Goal: Transaction & Acquisition: Purchase product/service

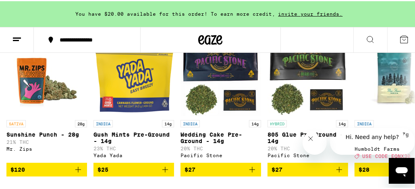
scroll to position [295, 0]
click at [405, 110] on icon at bounding box center [410, 105] width 10 height 10
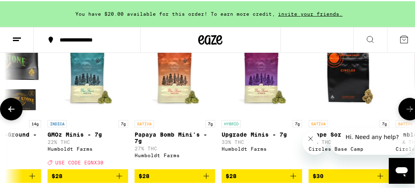
scroll to position [0, 314]
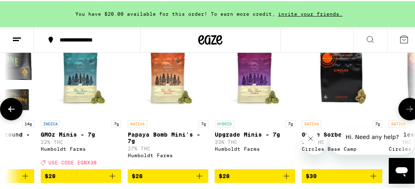
click at [271, 180] on span "$28" at bounding box center [255, 175] width 73 height 10
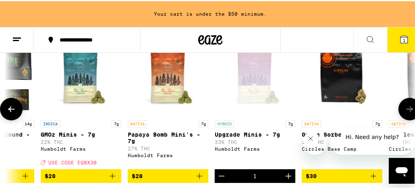
click at [405, 113] on icon at bounding box center [410, 108] width 10 height 10
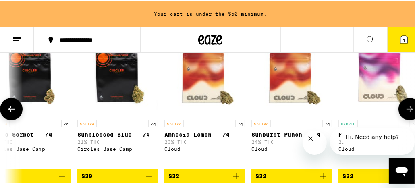
scroll to position [0, 628]
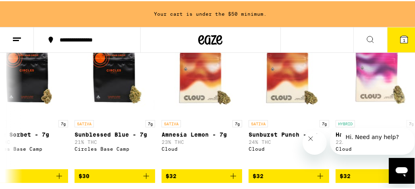
click at [314, 142] on icon "Close message from company" at bounding box center [310, 138] width 6 height 6
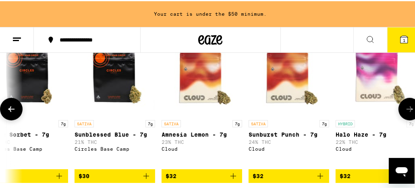
click at [407, 112] on icon at bounding box center [410, 108] width 10 height 10
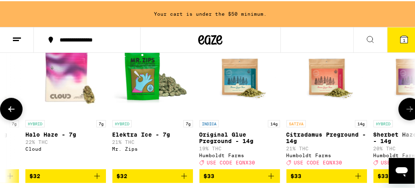
scroll to position [0, 943]
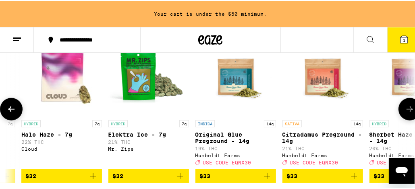
click at [407, 112] on icon at bounding box center [410, 108] width 10 height 10
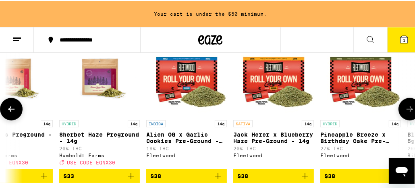
scroll to position [0, 1257]
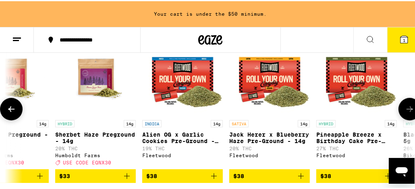
drag, startPoint x: 407, startPoint y: 112, endPoint x: 407, endPoint y: 78, distance: 34.3
click at [407, 78] on div "SATIVA 28g Sunshine Punch - 28g 21% THC Mr. Zips $120 INDICA 14g Gush Mints Pre…" at bounding box center [210, 107] width 421 height 147
click at [364, 180] on span "$38" at bounding box center [356, 175] width 73 height 10
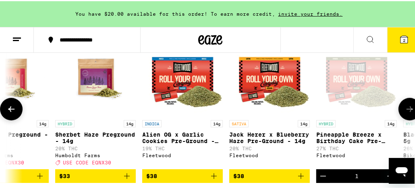
click at [406, 111] on icon at bounding box center [410, 108] width 10 height 10
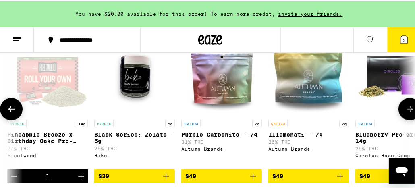
scroll to position [0, 1571]
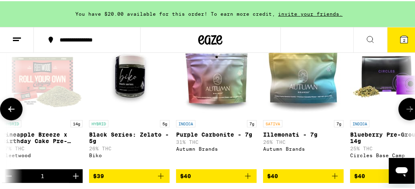
click at [376, 180] on span "$40" at bounding box center [390, 175] width 73 height 10
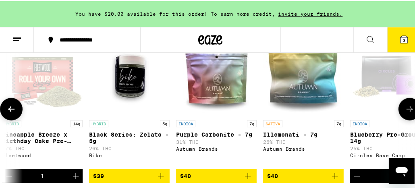
click at [405, 111] on icon at bounding box center [410, 108] width 10 height 10
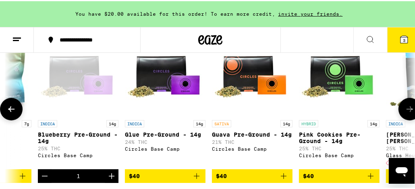
scroll to position [0, 1885]
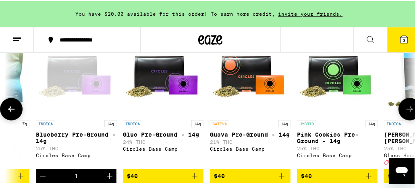
click at [405, 110] on icon at bounding box center [410, 108] width 10 height 10
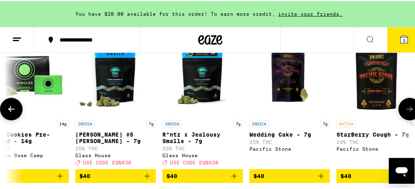
scroll to position [0, 2200]
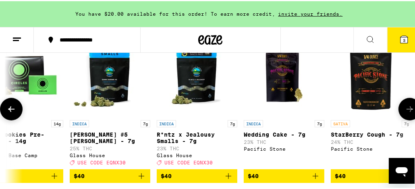
click at [405, 110] on icon at bounding box center [410, 108] width 10 height 10
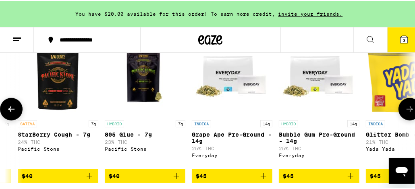
scroll to position [0, 2514]
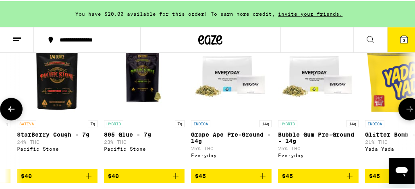
click at [330, 180] on span "$45" at bounding box center [318, 175] width 73 height 10
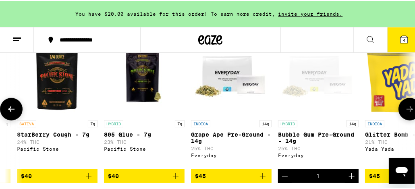
click at [407, 113] on icon at bounding box center [410, 108] width 10 height 10
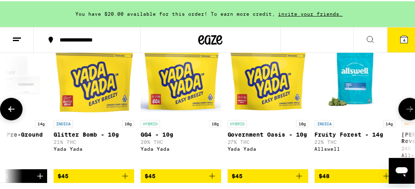
scroll to position [0, 2828]
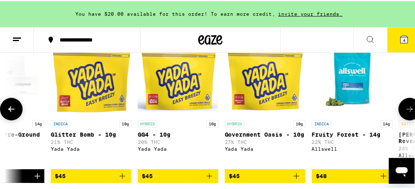
click at [407, 113] on icon at bounding box center [410, 108] width 10 height 10
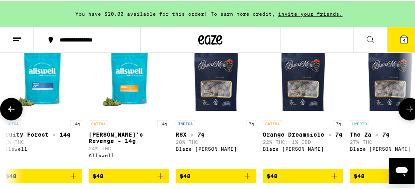
scroll to position [0, 3142]
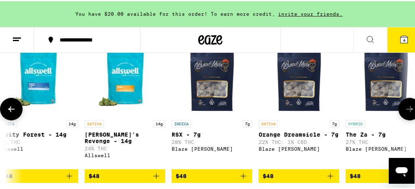
click at [408, 113] on icon at bounding box center [410, 108] width 10 height 10
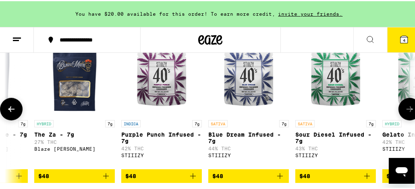
scroll to position [0, 3457]
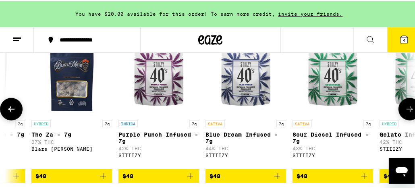
click at [408, 113] on icon at bounding box center [410, 108] width 10 height 10
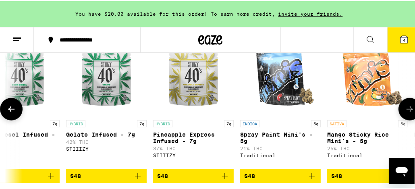
scroll to position [0, 3771]
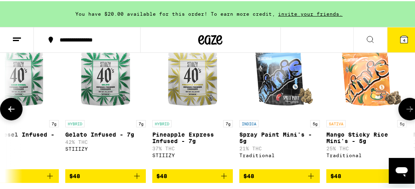
click at [200, 180] on span "$48" at bounding box center [192, 175] width 73 height 10
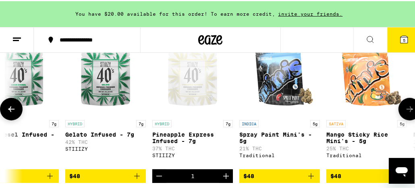
click at [407, 111] on icon at bounding box center [410, 108] width 6 height 6
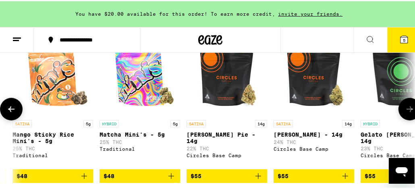
scroll to position [0, 4085]
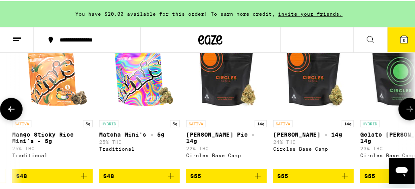
click at [407, 111] on icon at bounding box center [410, 108] width 6 height 6
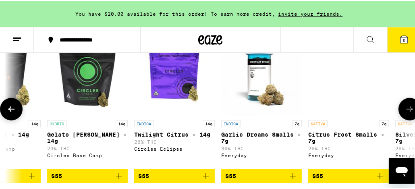
scroll to position [0, 4400]
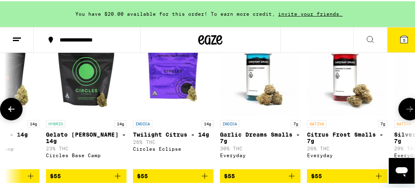
click at [407, 111] on icon at bounding box center [410, 108] width 6 height 6
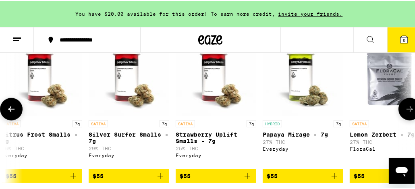
scroll to position [0, 4713]
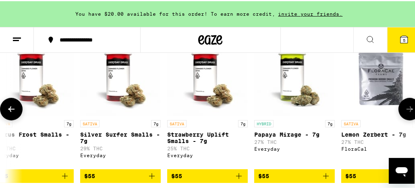
click at [407, 111] on icon at bounding box center [410, 108] width 6 height 6
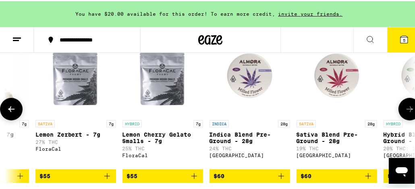
scroll to position [0, 5028]
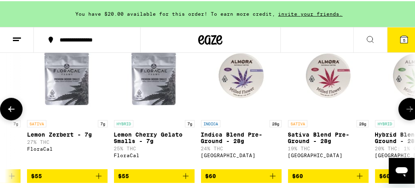
click at [352, 180] on span "$60" at bounding box center [328, 175] width 73 height 10
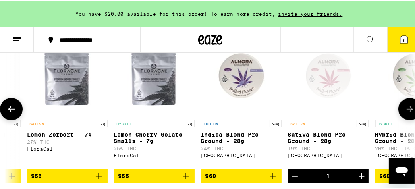
click at [405, 112] on icon at bounding box center [410, 108] width 10 height 10
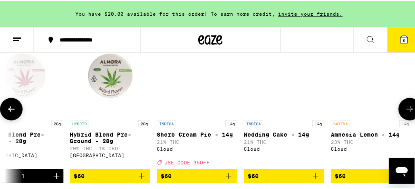
scroll to position [0, 5342]
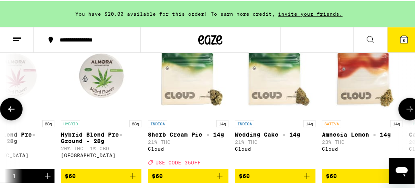
click at [9, 113] on icon at bounding box center [11, 108] width 10 height 10
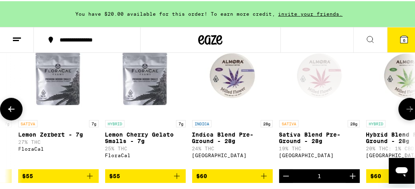
scroll to position [0, 5028]
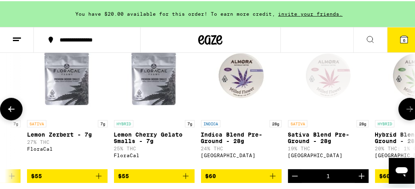
click at [294, 180] on icon "Decrement" at bounding box center [295, 175] width 10 height 10
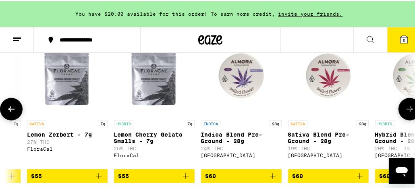
click at [405, 113] on icon at bounding box center [410, 108] width 10 height 10
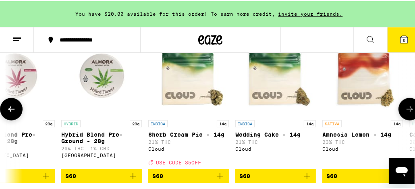
scroll to position [0, 5342]
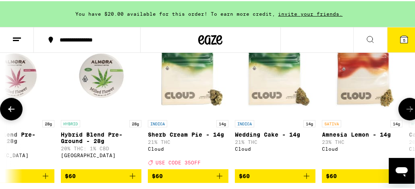
click at [5, 113] on button at bounding box center [11, 108] width 23 height 23
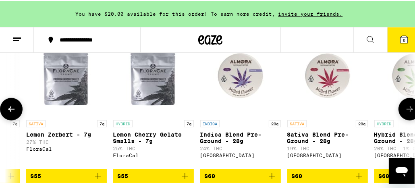
scroll to position [0, 5028]
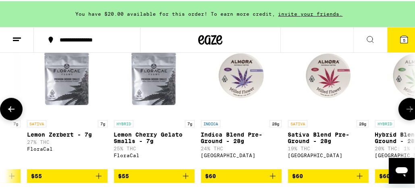
click at [406, 126] on div "HYBRID 28g" at bounding box center [415, 122] width 81 height 7
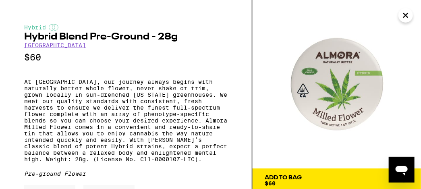
click at [404, 120] on img at bounding box center [337, 84] width 168 height 168
click at [406, 12] on icon "Close" at bounding box center [406, 15] width 10 height 12
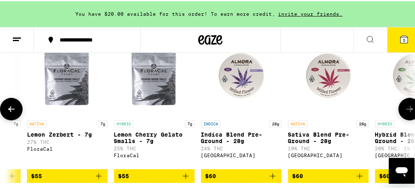
click at [405, 113] on icon at bounding box center [410, 108] width 10 height 10
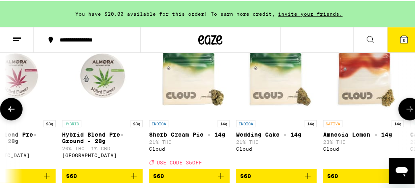
scroll to position [0, 5342]
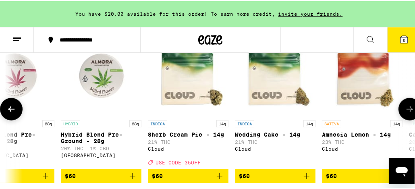
click at [405, 113] on icon at bounding box center [410, 108] width 10 height 10
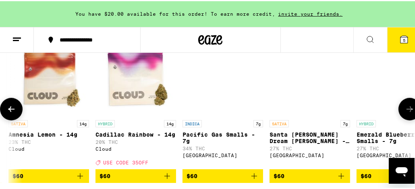
scroll to position [0, 5656]
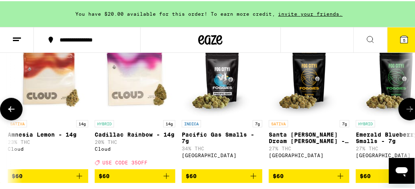
click at [405, 113] on icon at bounding box center [410, 108] width 10 height 10
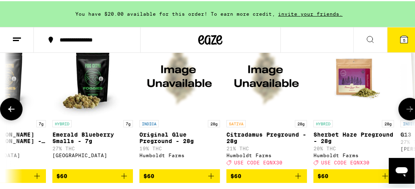
scroll to position [0, 5971]
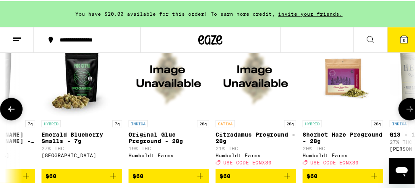
click at [405, 113] on icon at bounding box center [410, 108] width 10 height 10
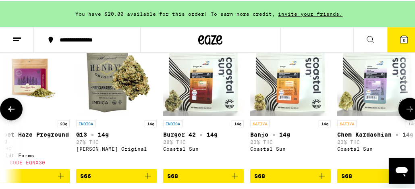
scroll to position [0, 6285]
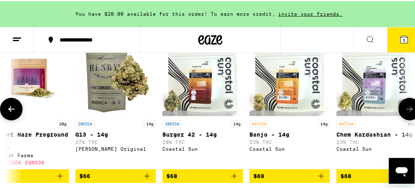
click at [405, 113] on icon at bounding box center [410, 108] width 10 height 10
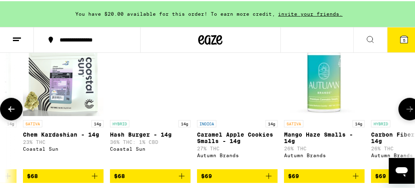
scroll to position [0, 6599]
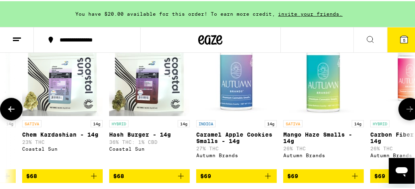
click at [178, 180] on icon "Add to bag" at bounding box center [181, 175] width 10 height 10
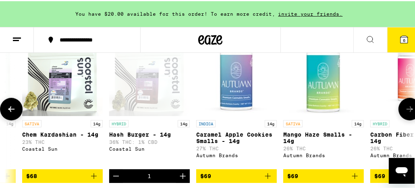
click at [409, 114] on button at bounding box center [410, 108] width 23 height 23
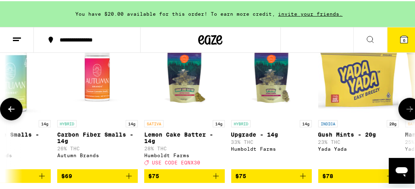
scroll to position [0, 6914]
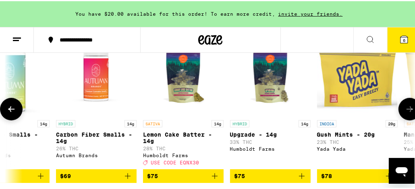
click at [409, 114] on button at bounding box center [410, 108] width 23 height 23
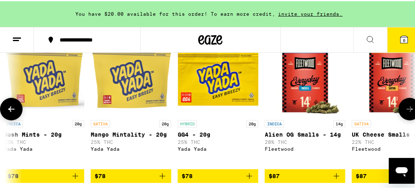
scroll to position [0, 7228]
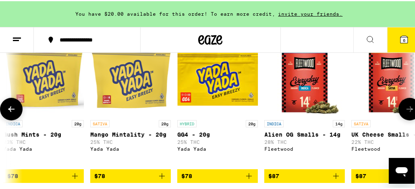
click at [405, 113] on icon at bounding box center [410, 108] width 10 height 10
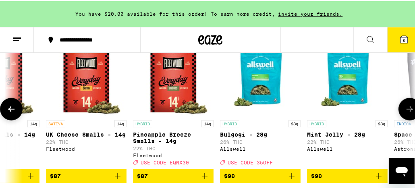
scroll to position [0, 7542]
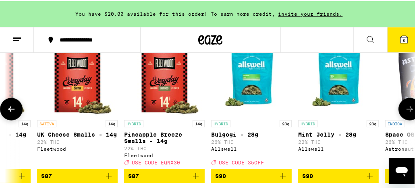
drag, startPoint x: 401, startPoint y: 115, endPoint x: 372, endPoint y: 75, distance: 49.2
click at [372, 75] on div "SATIVA 28g Sunshine Punch - 28g 21% THC Mr. Zips $120 INDICA 14g Gush Mints Pre…" at bounding box center [210, 107] width 421 height 147
click at [405, 112] on icon at bounding box center [410, 108] width 10 height 10
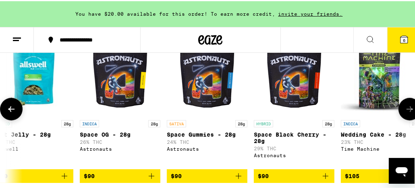
scroll to position [0, 7856]
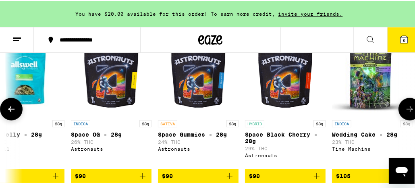
click at [316, 180] on icon "Add to bag" at bounding box center [317, 175] width 10 height 10
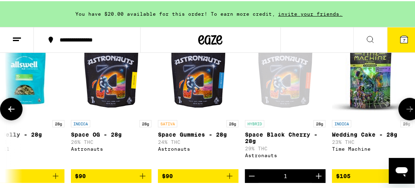
click at [407, 113] on icon at bounding box center [410, 108] width 10 height 10
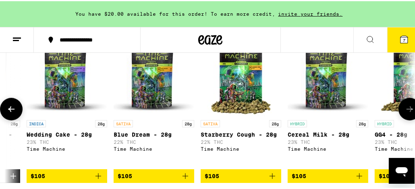
scroll to position [0, 8170]
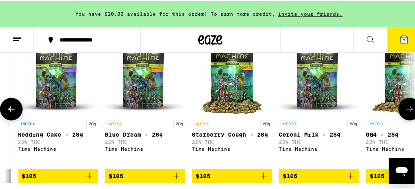
click at [407, 113] on icon at bounding box center [410, 108] width 10 height 10
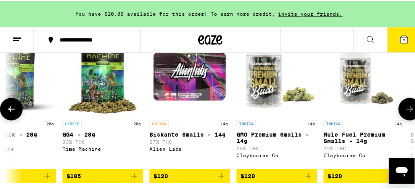
scroll to position [0, 8485]
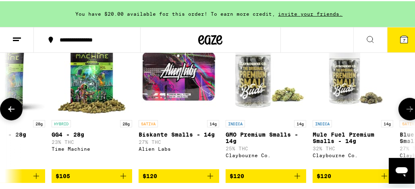
click at [407, 113] on icon at bounding box center [410, 108] width 10 height 10
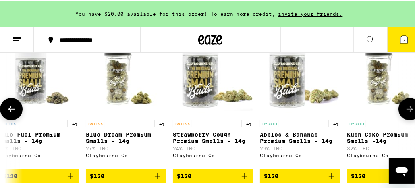
scroll to position [0, 8799]
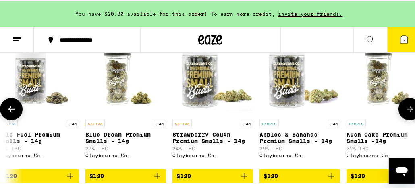
click at [407, 113] on icon at bounding box center [410, 108] width 10 height 10
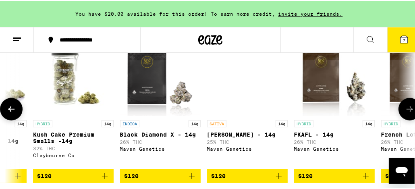
scroll to position [0, 9113]
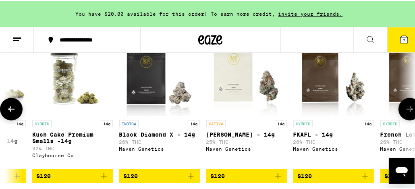
click at [407, 113] on icon at bounding box center [410, 108] width 10 height 10
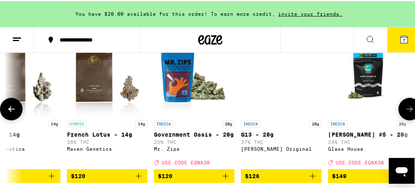
scroll to position [0, 9427]
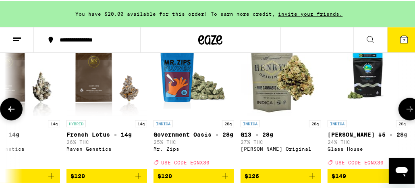
click at [407, 113] on icon at bounding box center [410, 108] width 10 height 10
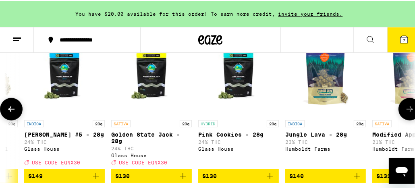
scroll to position [0, 9742]
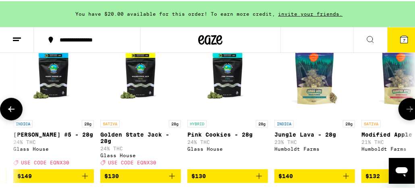
click at [407, 113] on icon at bounding box center [410, 108] width 10 height 10
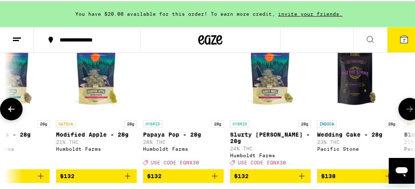
scroll to position [0, 10056]
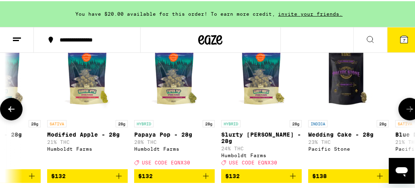
click at [407, 113] on icon at bounding box center [410, 108] width 10 height 10
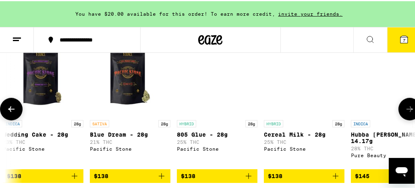
scroll to position [0, 10370]
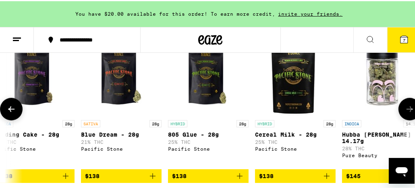
click at [407, 113] on icon at bounding box center [410, 108] width 10 height 10
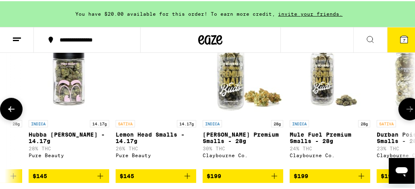
scroll to position [0, 10684]
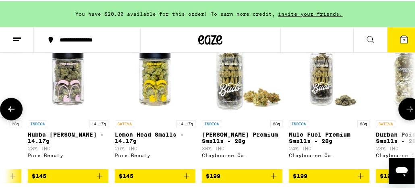
click at [407, 113] on icon at bounding box center [410, 108] width 10 height 10
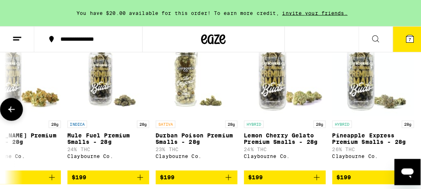
scroll to position [0, 10913]
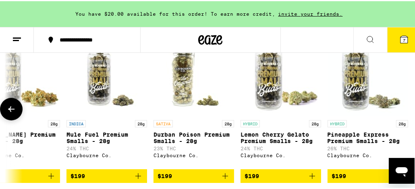
click at [407, 113] on div at bounding box center [410, 108] width 23 height 23
click at [401, 38] on icon at bounding box center [404, 38] width 7 height 7
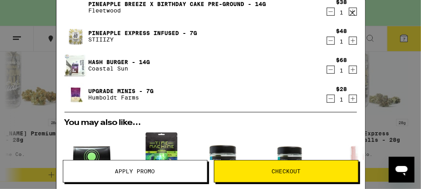
scroll to position [146, 0]
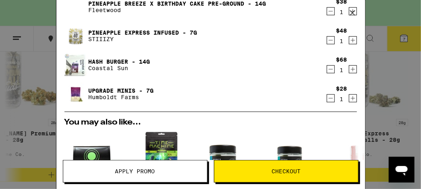
click at [327, 100] on icon "Decrement" at bounding box center [330, 98] width 7 height 10
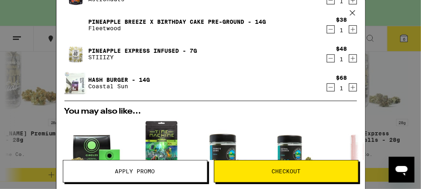
scroll to position [123, 0]
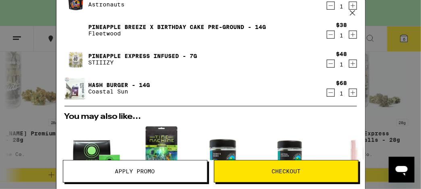
click at [327, 63] on icon "Decrement" at bounding box center [330, 64] width 7 height 10
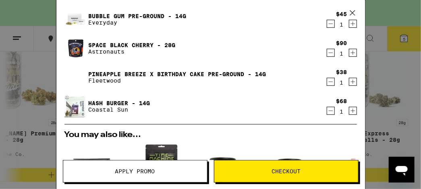
scroll to position [73, 0]
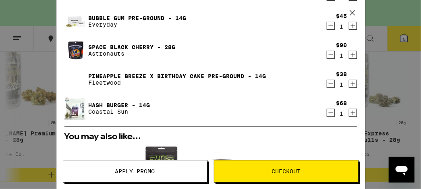
click at [327, 53] on icon "Decrement" at bounding box center [330, 55] width 7 height 10
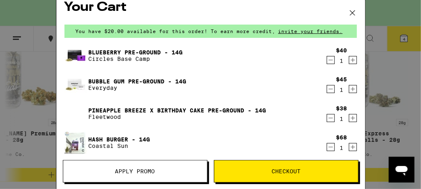
scroll to position [9, 0]
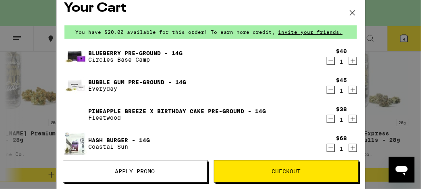
click at [327, 87] on icon "Decrement" at bounding box center [330, 90] width 7 height 10
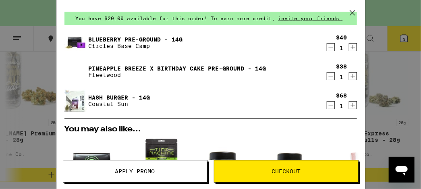
scroll to position [23, 0]
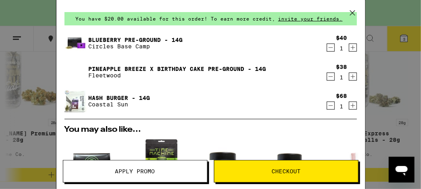
click at [327, 74] on icon "Decrement" at bounding box center [330, 77] width 7 height 10
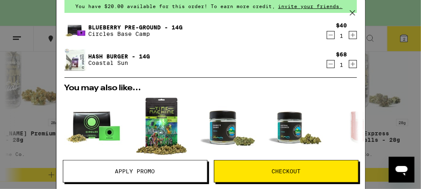
scroll to position [27, 0]
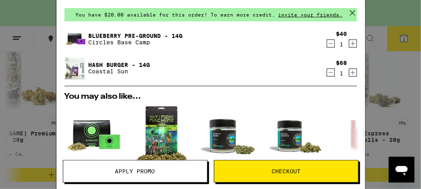
click at [117, 33] on link "Blueberry Pre-Ground - 14g" at bounding box center [136, 36] width 94 height 6
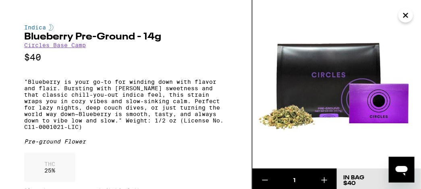
click at [405, 16] on icon "Close" at bounding box center [406, 15] width 4 height 4
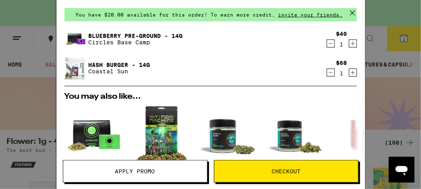
click at [106, 62] on link "Hash Burger - 14g" at bounding box center [120, 65] width 62 height 6
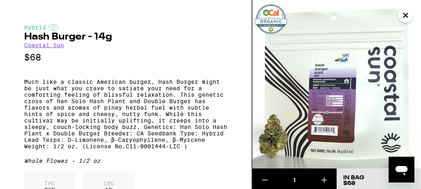
click at [407, 15] on icon "Close" at bounding box center [406, 15] width 10 height 12
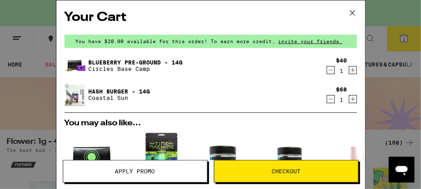
scroll to position [134, 0]
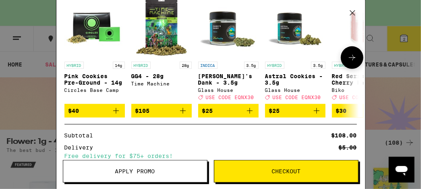
click at [348, 56] on icon at bounding box center [352, 58] width 10 height 10
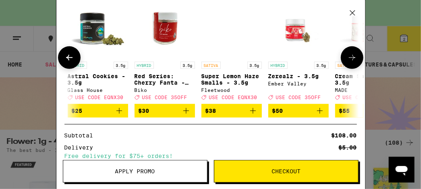
scroll to position [0, 199]
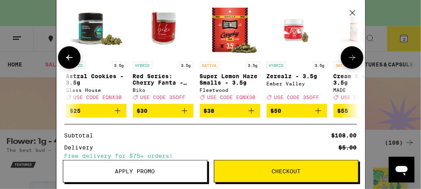
click at [348, 56] on icon at bounding box center [352, 58] width 10 height 10
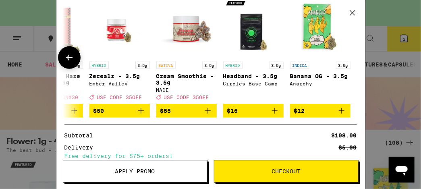
scroll to position [0, 382]
click at [348, 56] on div at bounding box center [352, 57] width 23 height 23
click at [70, 56] on icon at bounding box center [69, 58] width 10 height 10
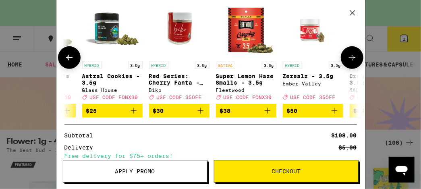
scroll to position [0, 183]
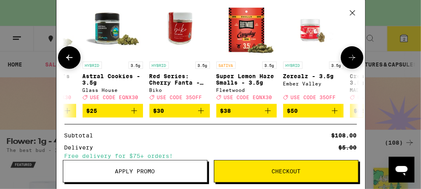
click at [70, 56] on icon at bounding box center [69, 58] width 10 height 10
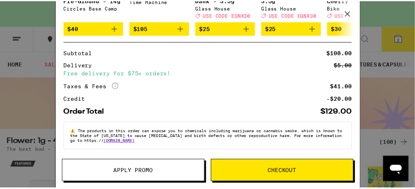
scroll to position [221, 0]
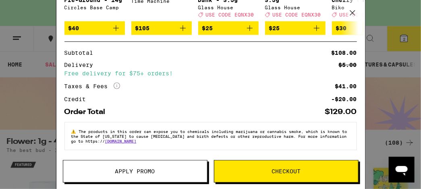
click at [241, 171] on span "Checkout" at bounding box center [286, 171] width 144 height 6
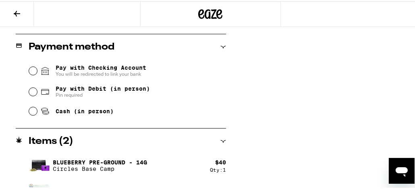
scroll to position [349, 0]
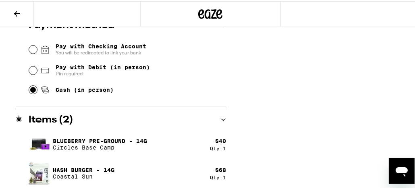
click at [29, 89] on input "Cash (in person)" at bounding box center [33, 89] width 8 height 8
radio input "true"
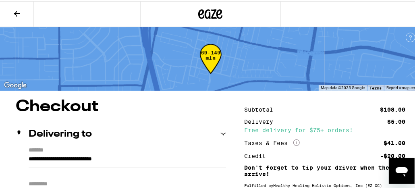
scroll to position [134, 0]
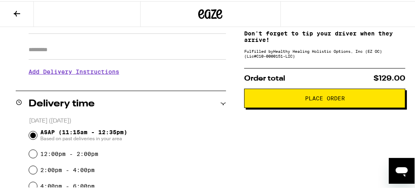
click at [301, 103] on button "Place Order" at bounding box center [324, 96] width 161 height 19
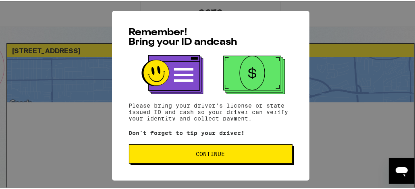
click at [271, 157] on button "Continue" at bounding box center [211, 152] width 164 height 19
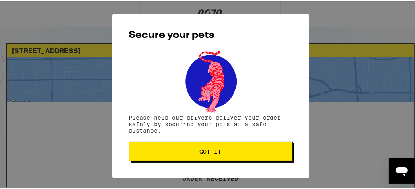
click at [270, 153] on span "Got it" at bounding box center [211, 150] width 150 height 6
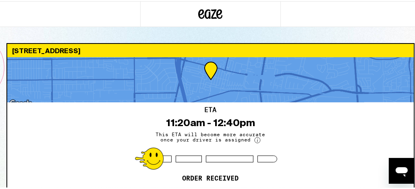
drag, startPoint x: 307, startPoint y: 86, endPoint x: 282, endPoint y: 20, distance: 71.2
click at [282, 20] on div at bounding box center [210, 13] width 421 height 26
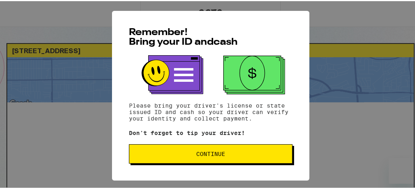
click at [215, 153] on span "Continue" at bounding box center [210, 153] width 29 height 6
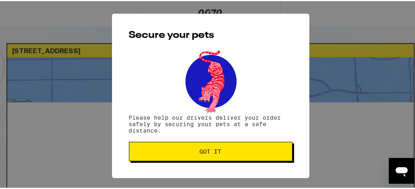
click at [215, 153] on span "Got it" at bounding box center [211, 150] width 22 height 6
